Goal: Task Accomplishment & Management: Complete application form

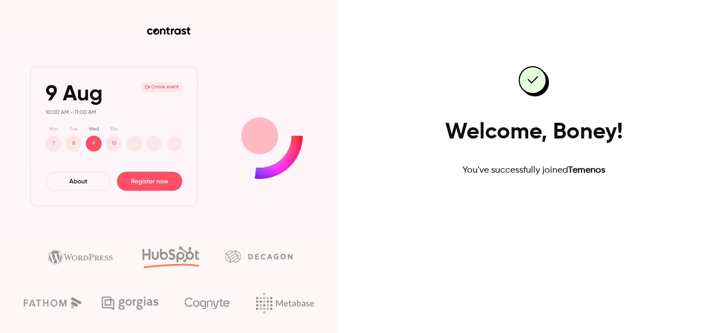
click at [534, 208] on link "Go to dashboard" at bounding box center [533, 213] width 95 height 27
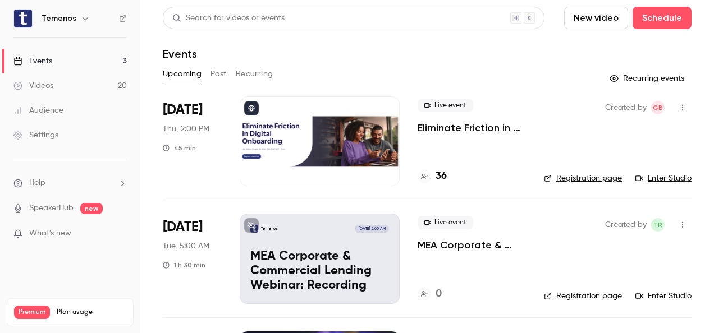
click at [420, 126] on p "Eliminate Friction in Digital Onboarding" at bounding box center [472, 127] width 108 height 13
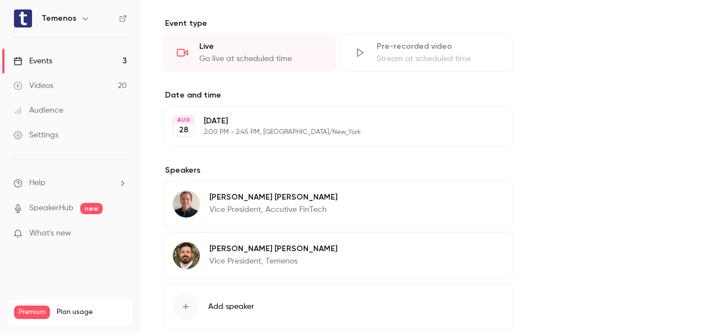
scroll to position [557, 0]
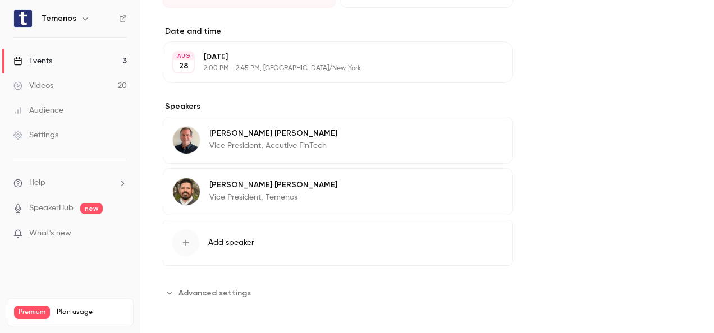
click at [197, 290] on span "Advanced settings" at bounding box center [214, 293] width 72 height 12
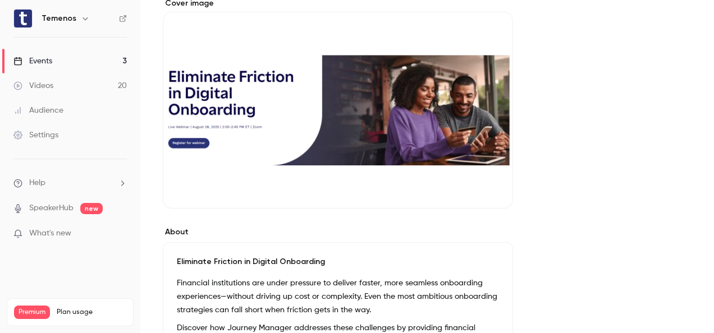
scroll to position [0, 0]
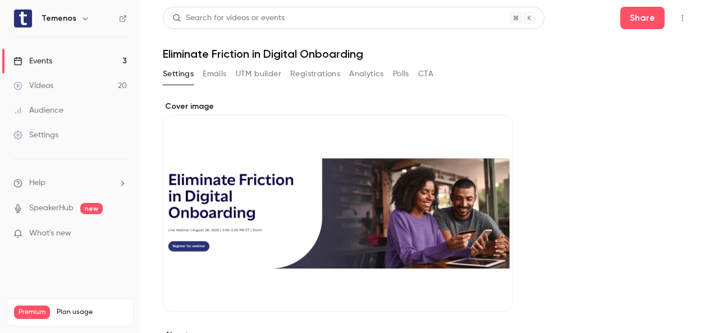
click at [221, 72] on button "Emails" at bounding box center [215, 74] width 24 height 18
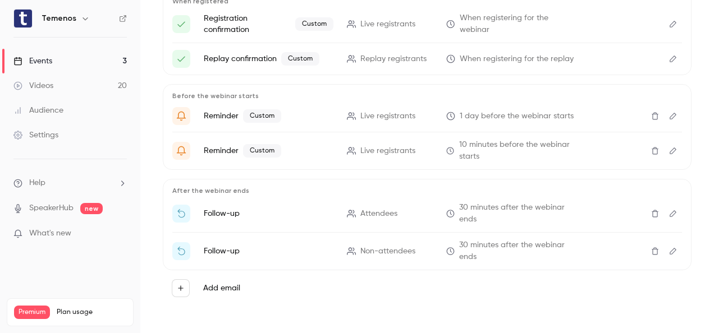
scroll to position [144, 0]
click at [668, 209] on icon "Edit" at bounding box center [672, 213] width 9 height 8
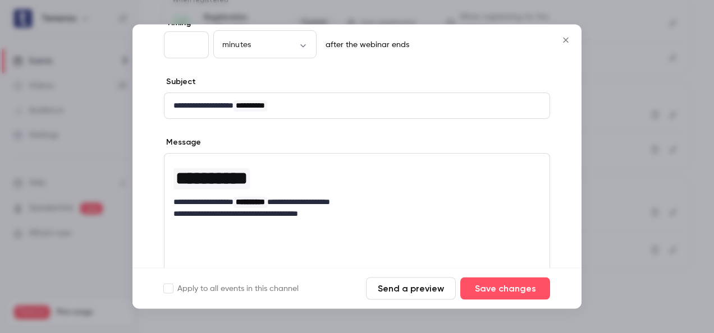
scroll to position [168, 0]
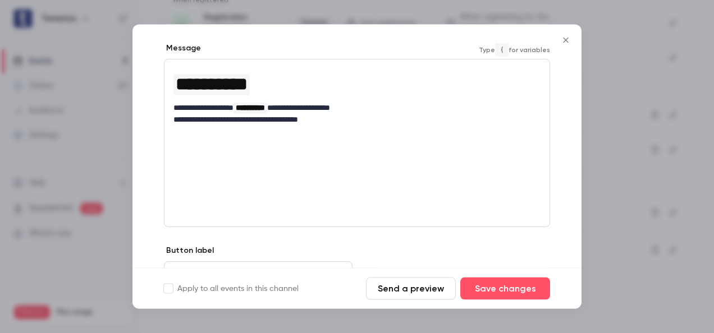
click at [355, 120] on p "**********" at bounding box center [352, 120] width 359 height 12
click at [565, 39] on icon "Close" at bounding box center [565, 40] width 13 height 9
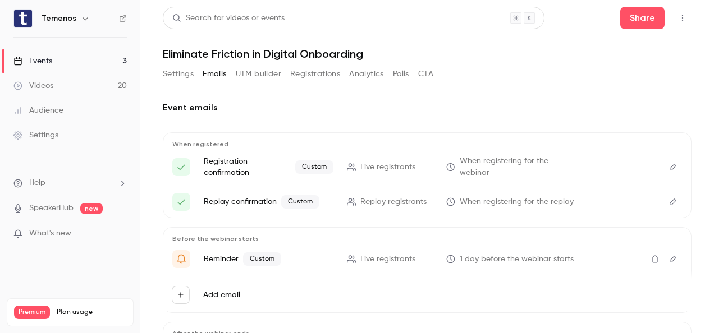
scroll to position [0, 0]
click at [308, 76] on button "Registrations" at bounding box center [315, 74] width 50 height 18
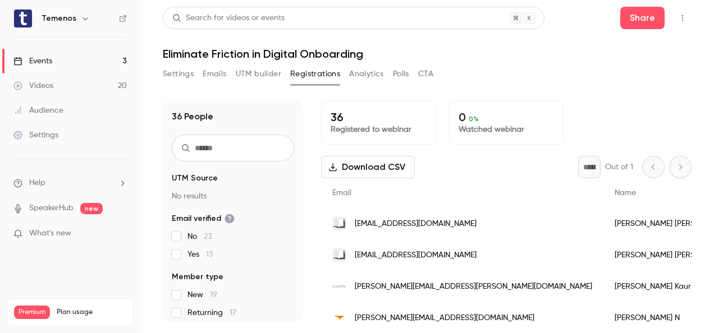
scroll to position [56, 0]
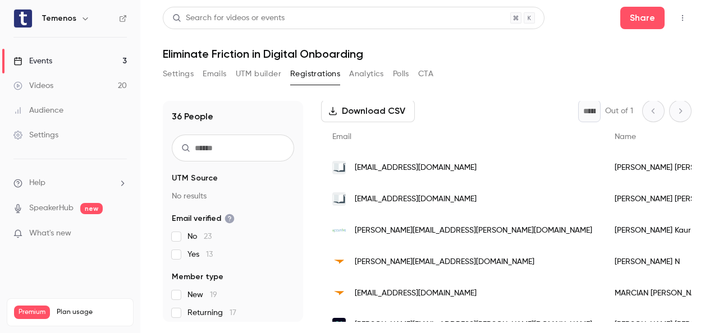
click at [669, 113] on div "* Out of 1" at bounding box center [634, 111] width 113 height 22
click at [669, 109] on div "* Out of 1" at bounding box center [634, 111] width 113 height 22
click at [675, 112] on div "* Out of 1" at bounding box center [634, 111] width 113 height 22
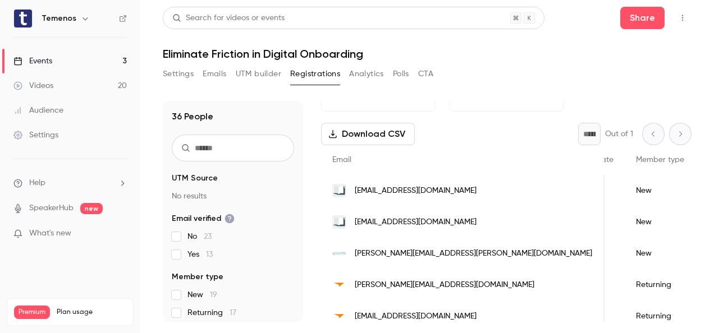
scroll to position [0, 0]
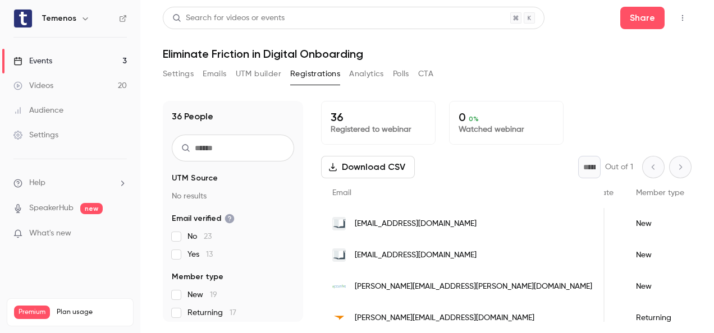
click at [677, 161] on div "* Out of 1" at bounding box center [634, 167] width 113 height 22
click at [674, 168] on div "* Out of 1" at bounding box center [634, 167] width 113 height 22
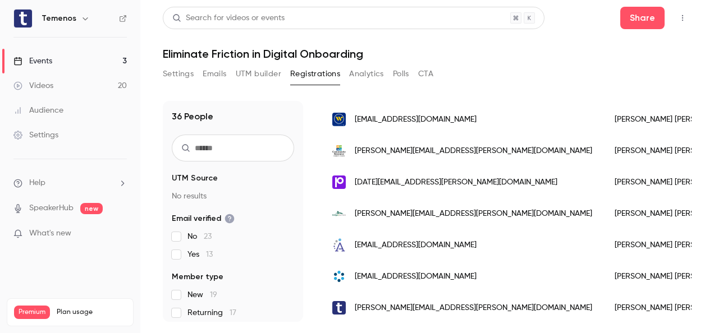
scroll to position [786, 0]
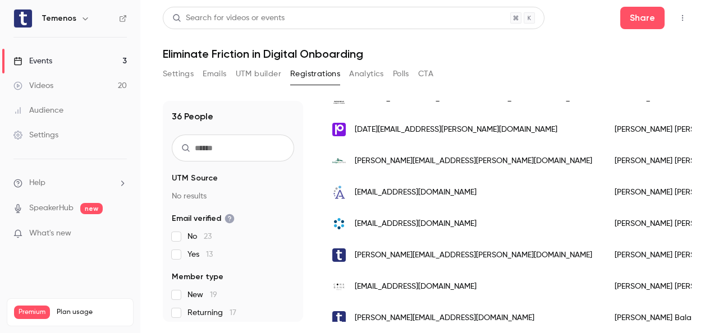
click at [373, 72] on button "Analytics" at bounding box center [366, 74] width 35 height 18
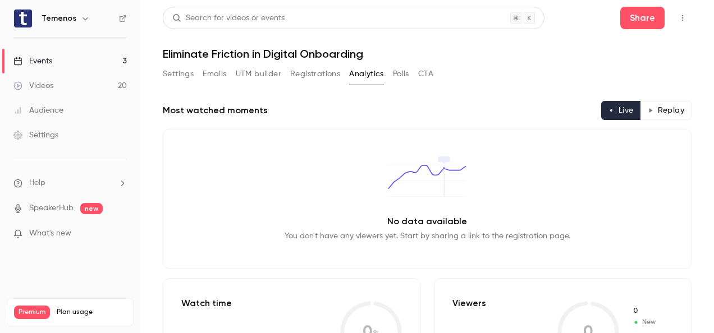
click at [400, 75] on button "Polls" at bounding box center [401, 74] width 16 height 18
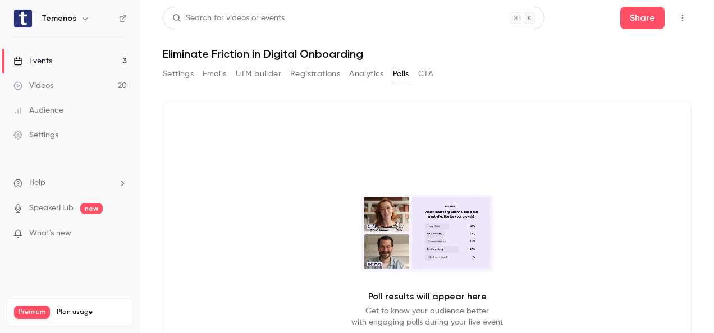
click at [172, 75] on button "Settings" at bounding box center [178, 74] width 31 height 18
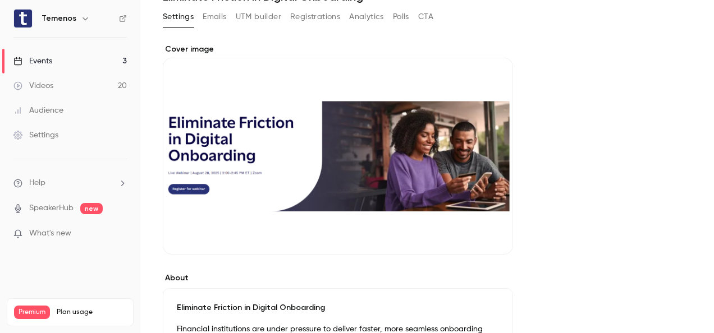
scroll to position [56, 0]
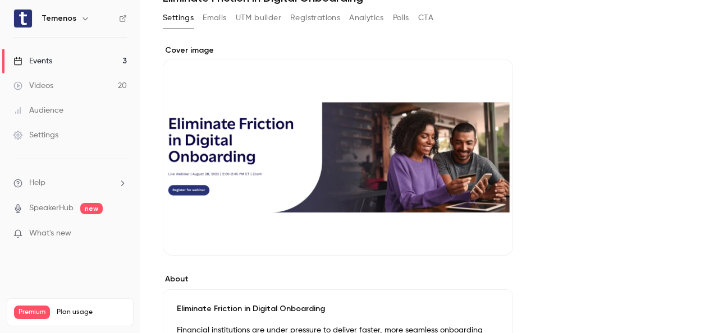
click at [35, 61] on div "Events" at bounding box center [32, 61] width 39 height 11
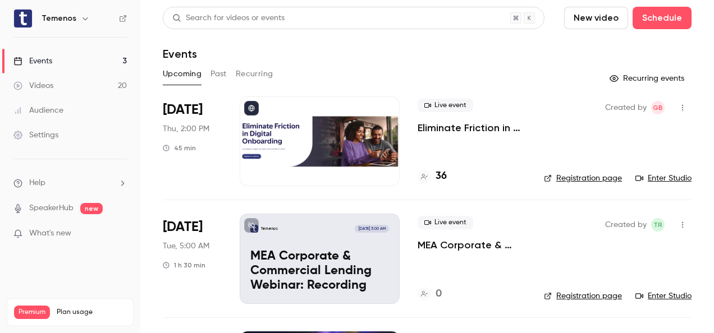
click at [643, 176] on link "Enter Studio" at bounding box center [663, 178] width 56 height 11
click at [662, 182] on link "Enter Studio" at bounding box center [663, 178] width 56 height 11
click at [666, 16] on button "Schedule" at bounding box center [662, 18] width 59 height 22
click at [617, 50] on div "One time event" at bounding box center [631, 48] width 85 height 11
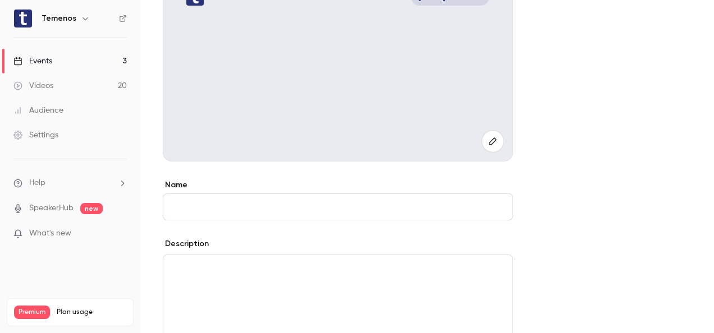
scroll to position [168, 0]
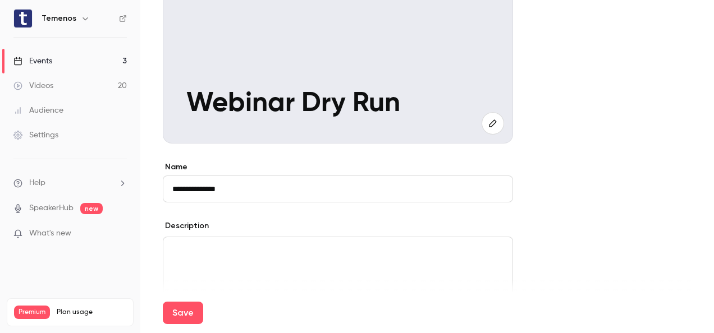
type input "**********"
click at [222, 248] on p "editor" at bounding box center [337, 250] width 331 height 13
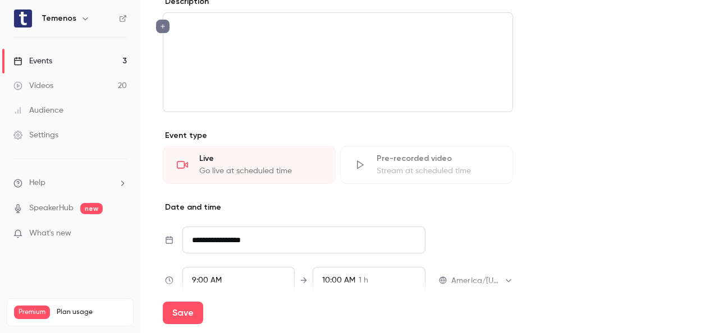
scroll to position [449, 0]
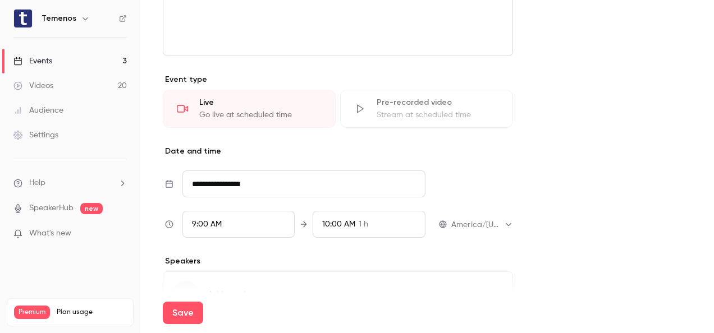
click at [271, 220] on div "9:00 AM" at bounding box center [238, 224] width 113 height 27
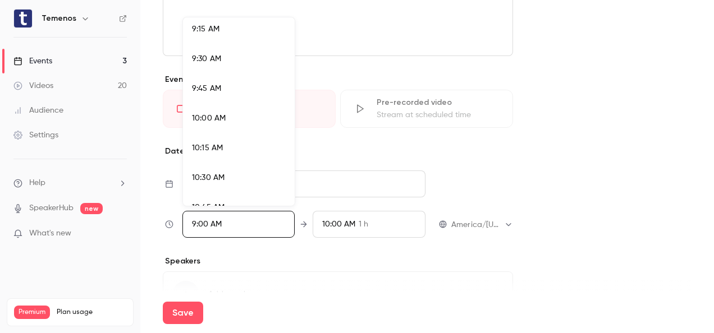
scroll to position [1160, 0]
click at [241, 178] on div "11:00 AM" at bounding box center [239, 182] width 94 height 12
click at [342, 269] on div at bounding box center [357, 166] width 714 height 333
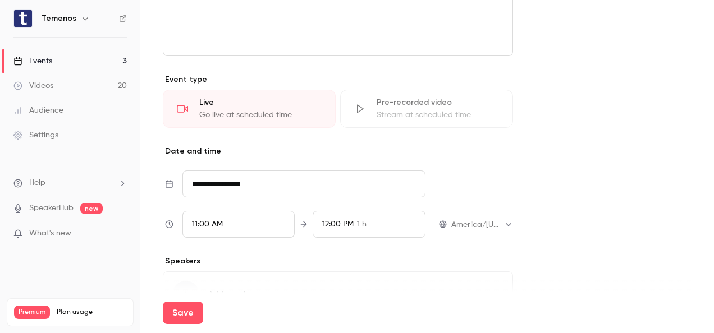
scroll to position [991, 0]
click at [368, 219] on div "12:00 PM 1 h" at bounding box center [369, 224] width 113 height 27
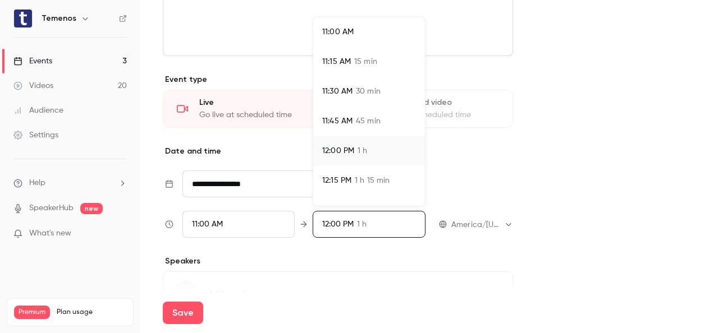
click at [359, 86] on span "30 min" at bounding box center [368, 92] width 25 height 12
click at [335, 265] on div at bounding box center [357, 166] width 714 height 333
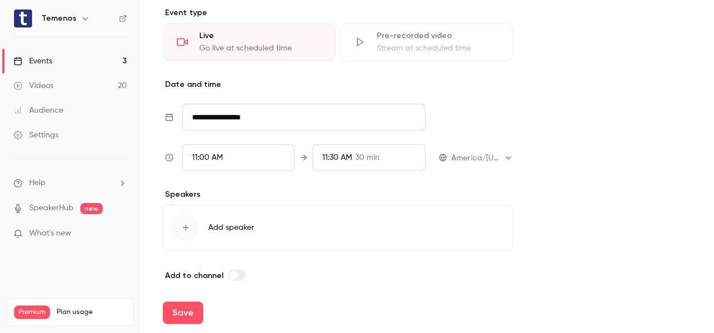
scroll to position [522, 0]
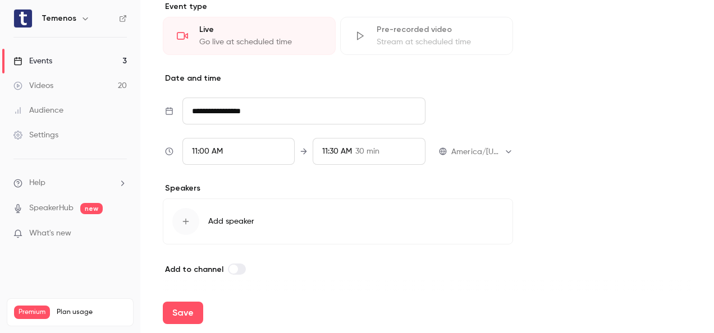
click at [235, 218] on span "Add speaker" at bounding box center [231, 221] width 46 height 11
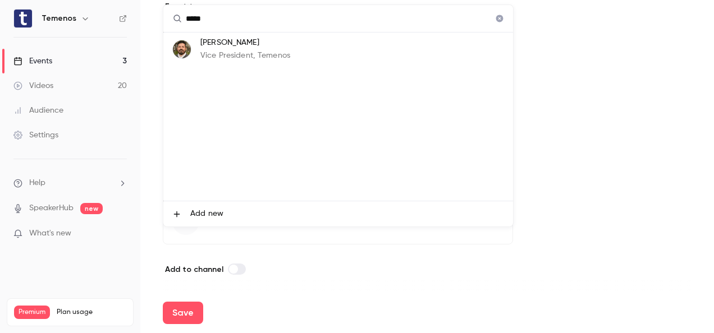
type input "*****"
click at [242, 46] on p "Chris Howell" at bounding box center [245, 43] width 90 height 12
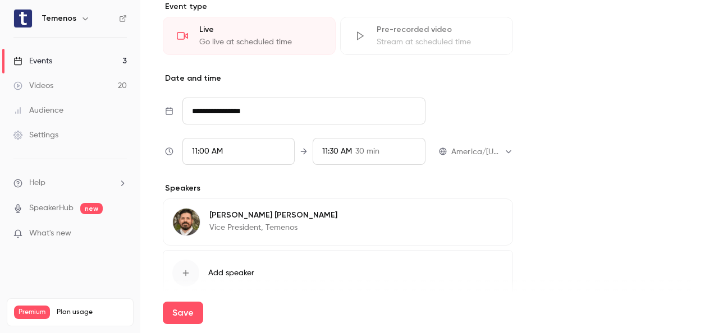
click at [212, 268] on span "Add speaker" at bounding box center [231, 273] width 46 height 11
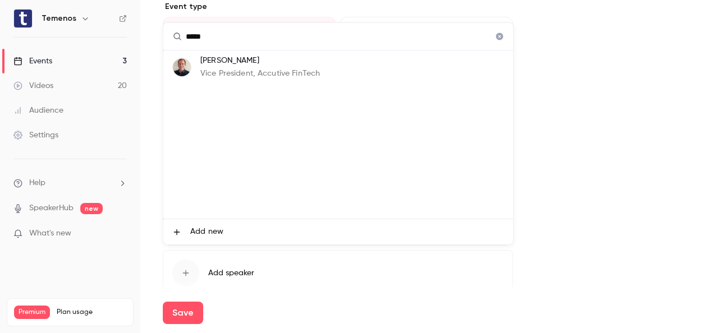
type input "*****"
click at [254, 71] on p "Vice President, Accutive FinTech" at bounding box center [260, 74] width 120 height 12
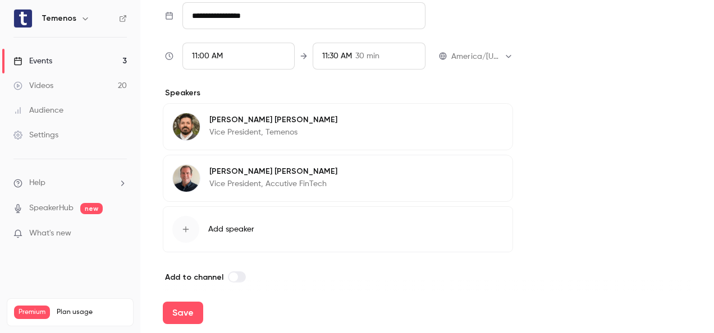
scroll to position [624, 0]
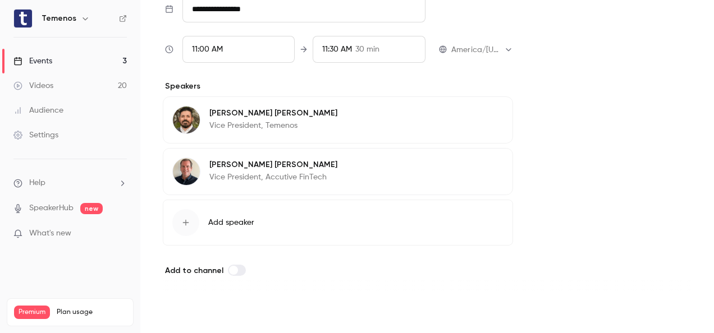
click at [183, 311] on button "Save" at bounding box center [183, 313] width 40 height 22
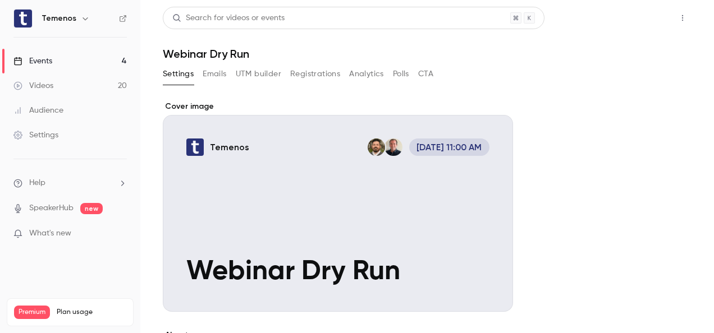
click at [633, 20] on button "Share" at bounding box center [642, 18] width 44 height 22
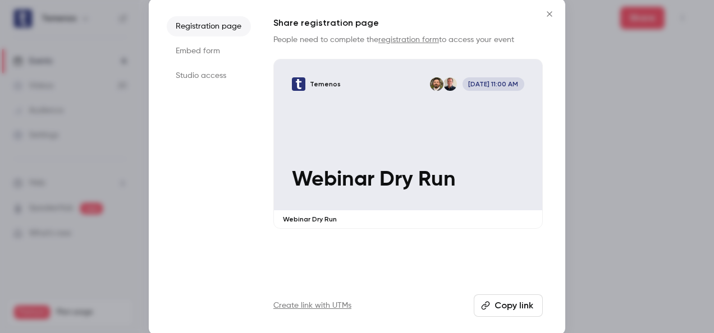
click at [504, 306] on button "Copy link" at bounding box center [508, 306] width 69 height 22
click at [551, 12] on icon "Close" at bounding box center [549, 14] width 13 height 9
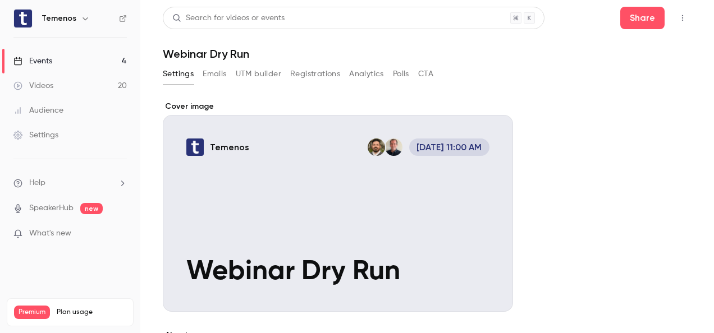
click at [317, 72] on button "Registrations" at bounding box center [315, 74] width 50 height 18
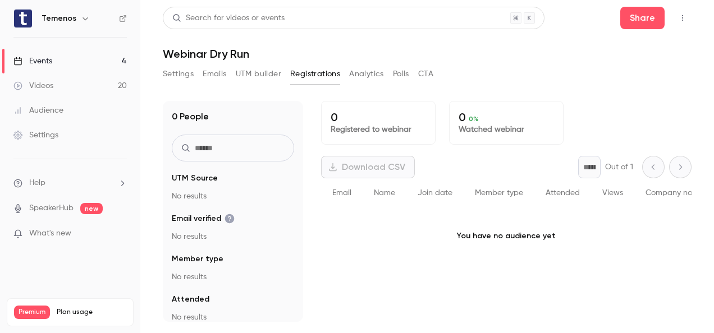
click at [203, 72] on button "Emails" at bounding box center [215, 74] width 24 height 18
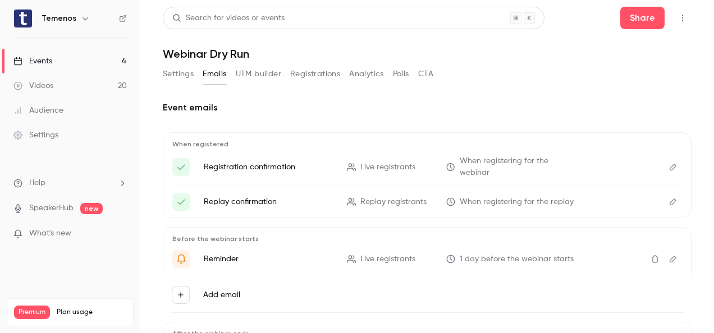
click at [254, 72] on button "UTM builder" at bounding box center [258, 74] width 45 height 18
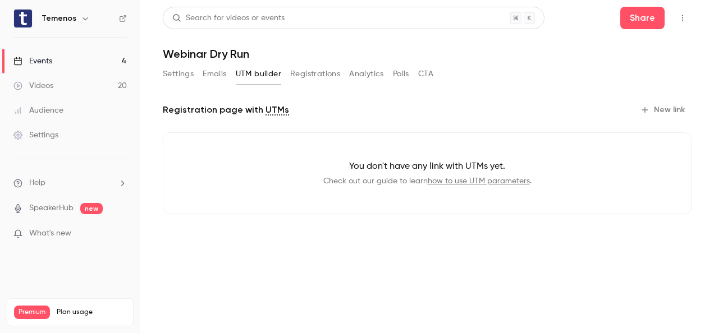
click at [321, 71] on button "Registrations" at bounding box center [315, 74] width 50 height 18
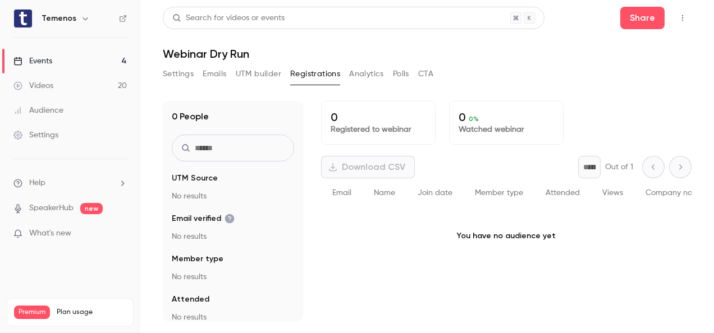
click at [364, 71] on button "Analytics" at bounding box center [366, 74] width 35 height 18
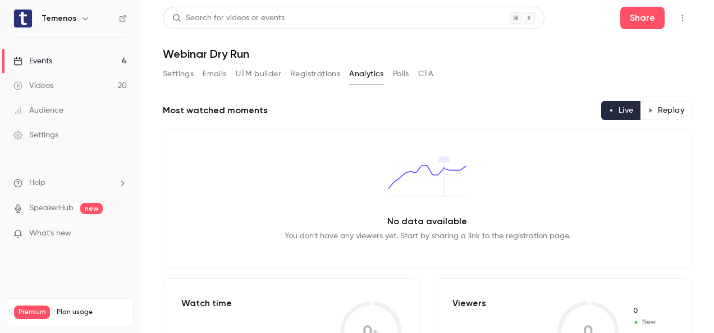
click at [398, 73] on button "Polls" at bounding box center [401, 74] width 16 height 18
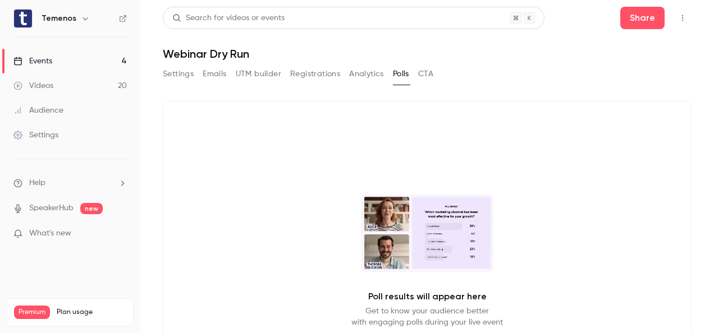
click at [427, 72] on button "CTA" at bounding box center [425, 74] width 15 height 18
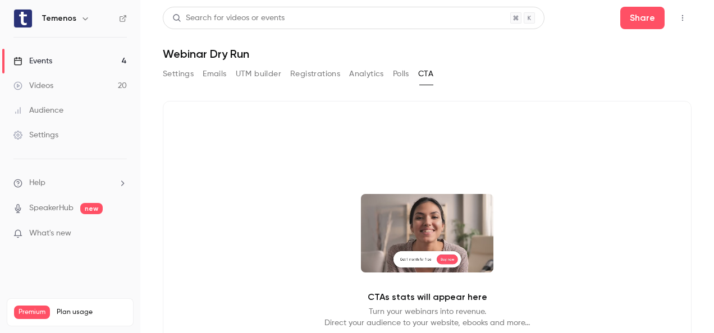
click at [400, 69] on button "Polls" at bounding box center [401, 74] width 16 height 18
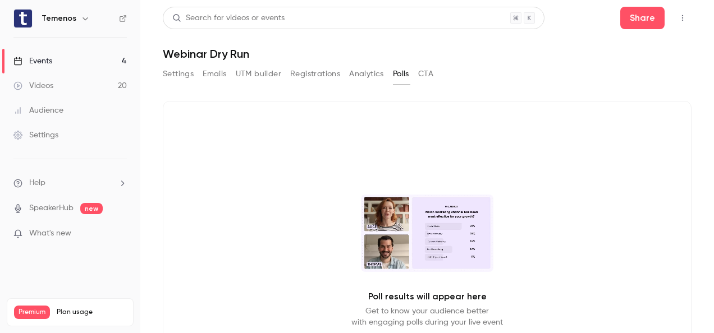
click at [365, 72] on button "Analytics" at bounding box center [366, 74] width 35 height 18
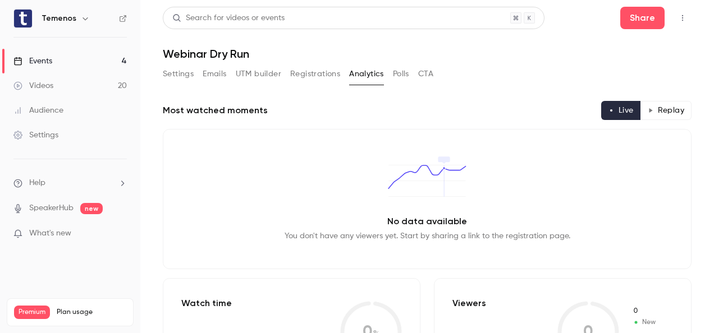
click at [323, 74] on button "Registrations" at bounding box center [315, 74] width 50 height 18
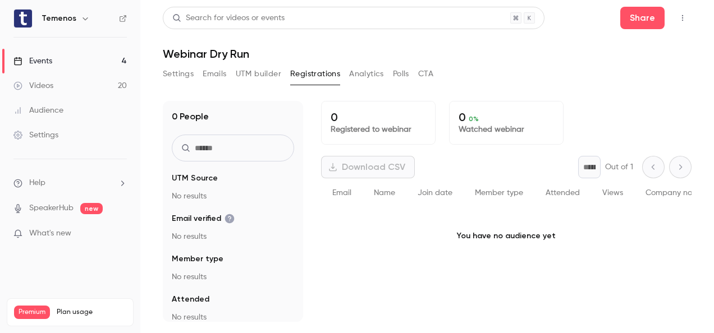
click at [263, 73] on button "UTM builder" at bounding box center [258, 74] width 45 height 18
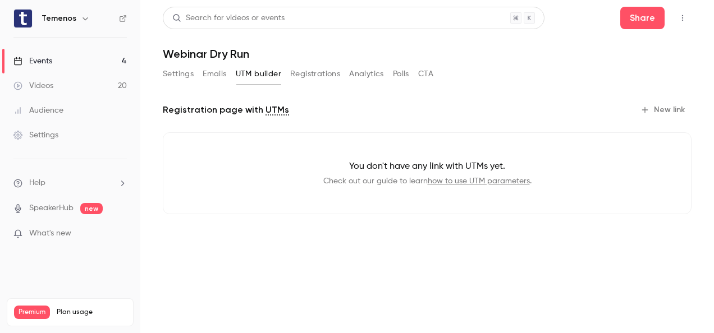
click at [272, 71] on button "UTM builder" at bounding box center [258, 74] width 45 height 18
click at [310, 72] on button "Registrations" at bounding box center [315, 74] width 50 height 18
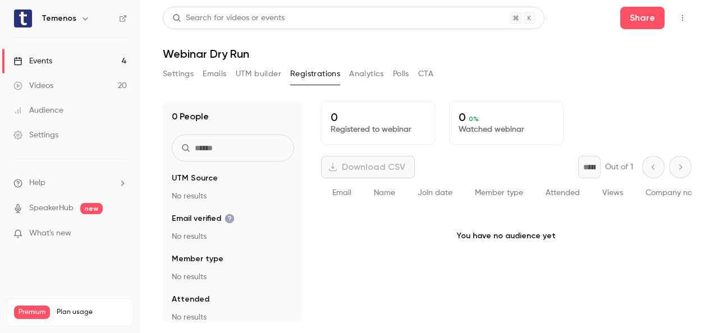
click at [176, 76] on button "Settings" at bounding box center [178, 74] width 31 height 18
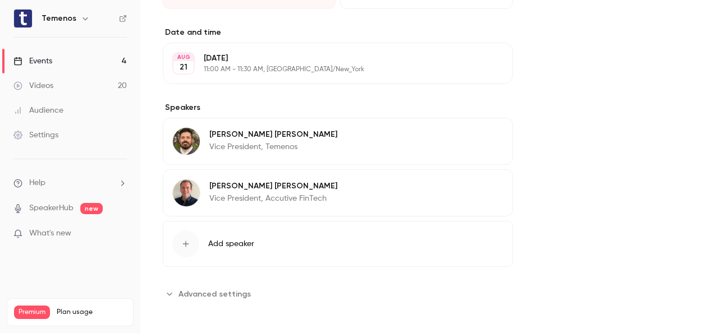
scroll to position [476, 0]
click at [231, 287] on span "Advanced settings" at bounding box center [214, 293] width 72 height 12
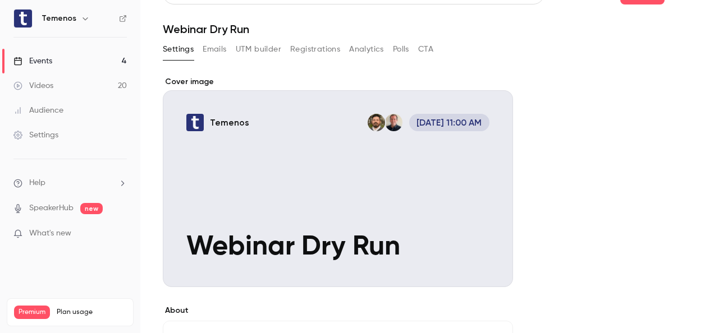
scroll to position [0, 0]
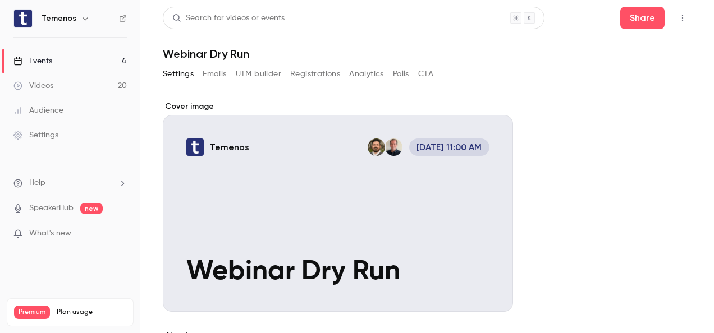
click at [678, 18] on icon "button" at bounding box center [682, 18] width 9 height 8
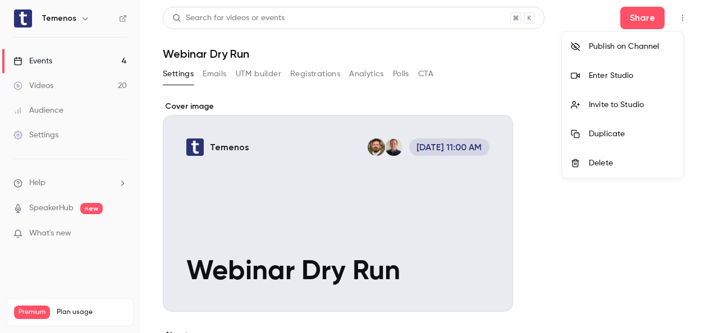
click at [629, 17] on div at bounding box center [357, 166] width 714 height 333
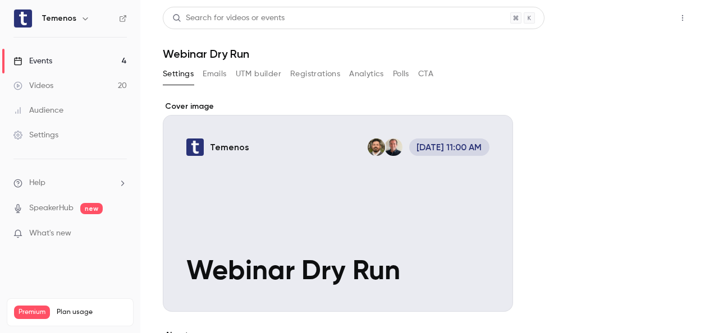
click at [633, 17] on button "Share" at bounding box center [642, 18] width 44 height 22
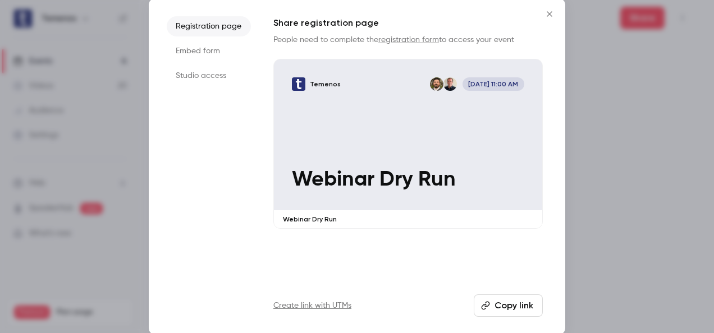
click at [401, 39] on link "registration form" at bounding box center [408, 40] width 61 height 8
click at [331, 306] on link "Create link with UTMs" at bounding box center [312, 305] width 78 height 11
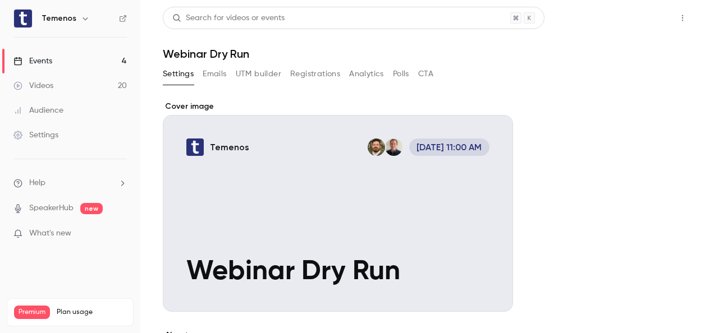
click at [639, 17] on button "Share" at bounding box center [642, 18] width 44 height 22
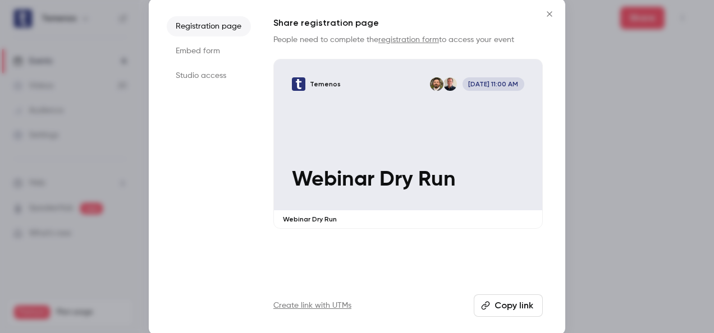
click at [212, 75] on li "Studio access" at bounding box center [209, 76] width 84 height 20
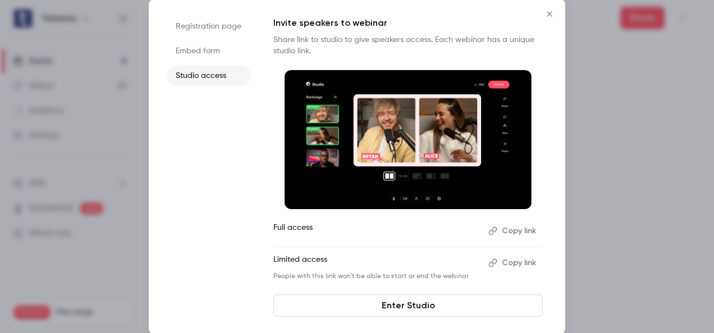
click at [284, 227] on p "Full access" at bounding box center [376, 231] width 206 height 18
click at [507, 262] on button "Copy link" at bounding box center [513, 263] width 59 height 18
click at [551, 18] on icon "Close" at bounding box center [549, 14] width 13 height 9
